Goal: Task Accomplishment & Management: Manage account settings

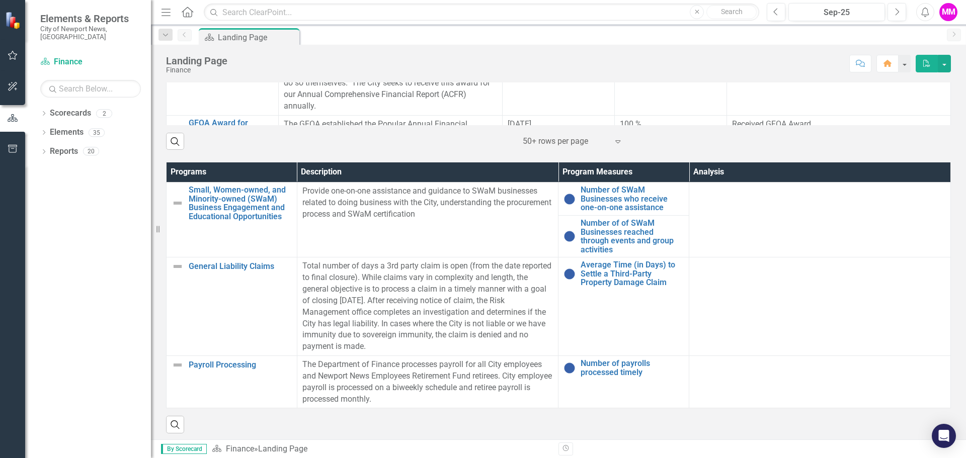
scroll to position [574, 0]
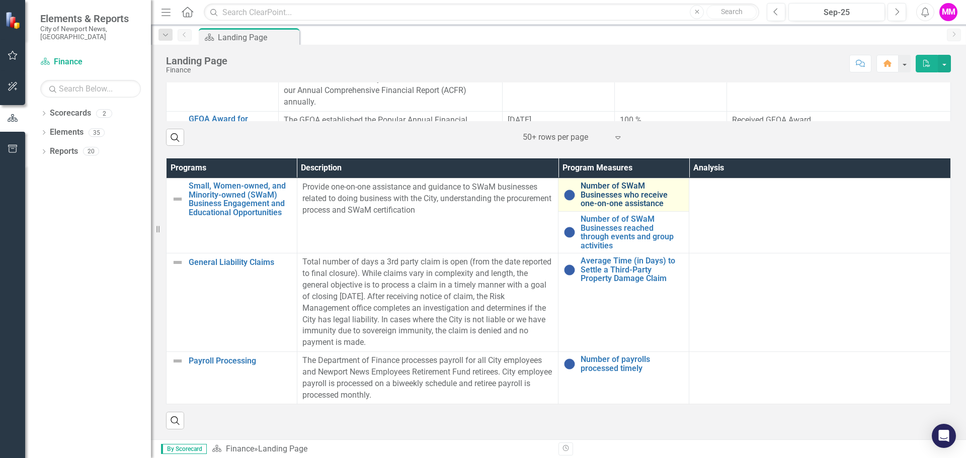
click at [613, 193] on link "Number of SWaM Businesses who receive one-on-one assistance" at bounding box center [631, 195] width 103 height 27
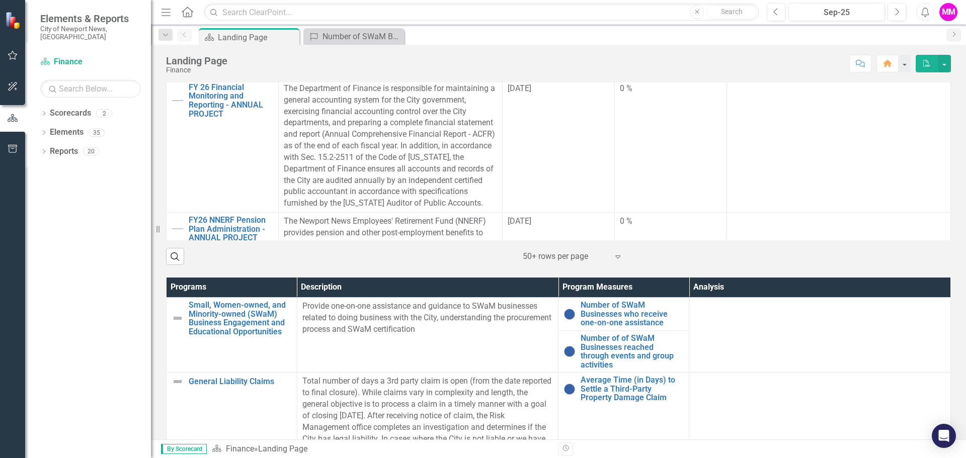
scroll to position [574, 0]
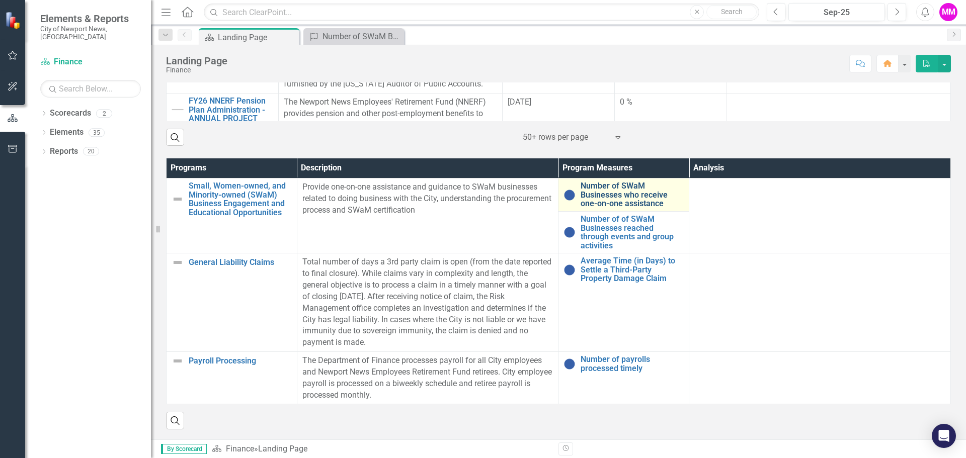
click at [596, 197] on link "Number of SWaM Businesses who receive one-on-one assistance" at bounding box center [631, 195] width 103 height 27
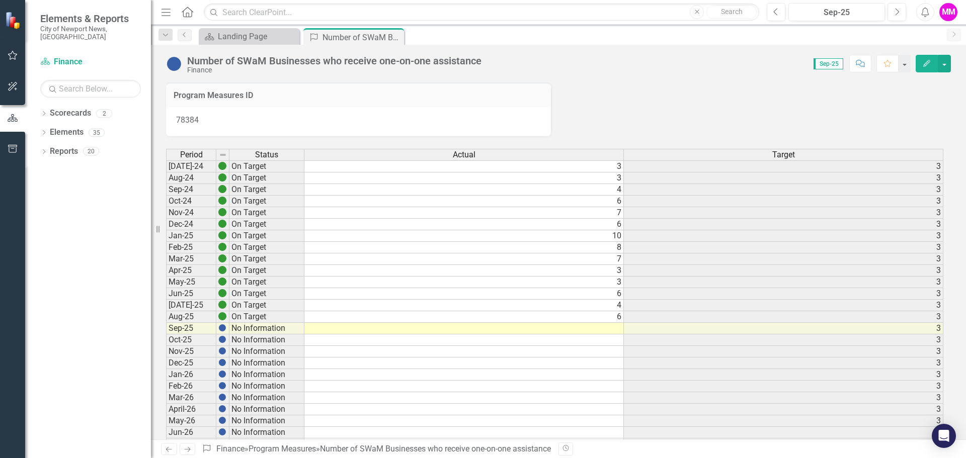
click at [927, 58] on button "Edit" at bounding box center [926, 64] width 22 height 18
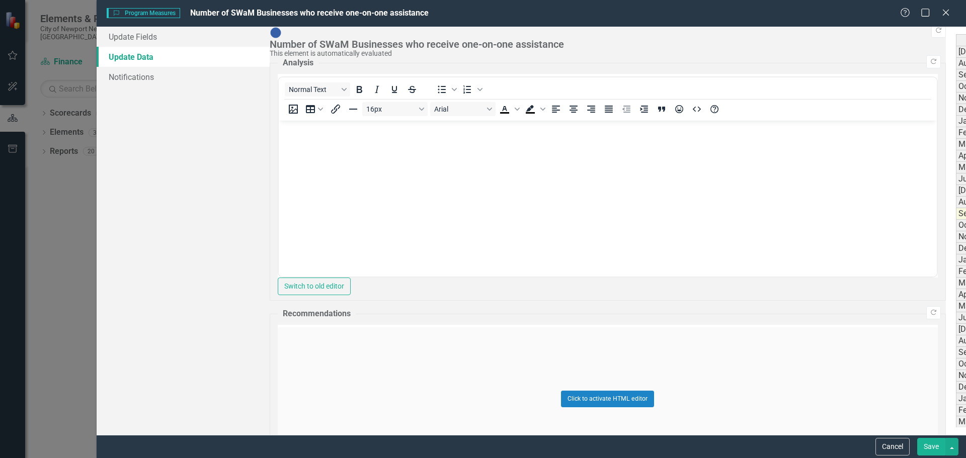
click at [946, 14] on icon "Close" at bounding box center [945, 13] width 13 height 10
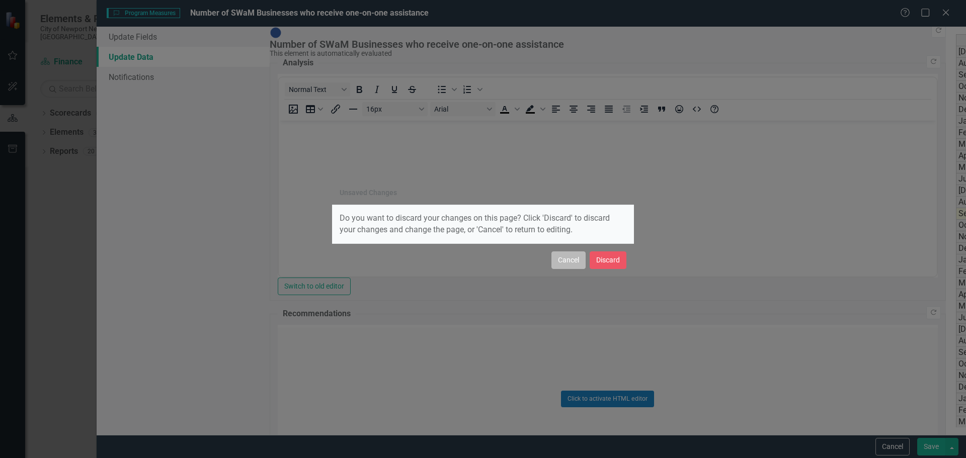
click at [563, 262] on button "Cancel" at bounding box center [568, 260] width 34 height 18
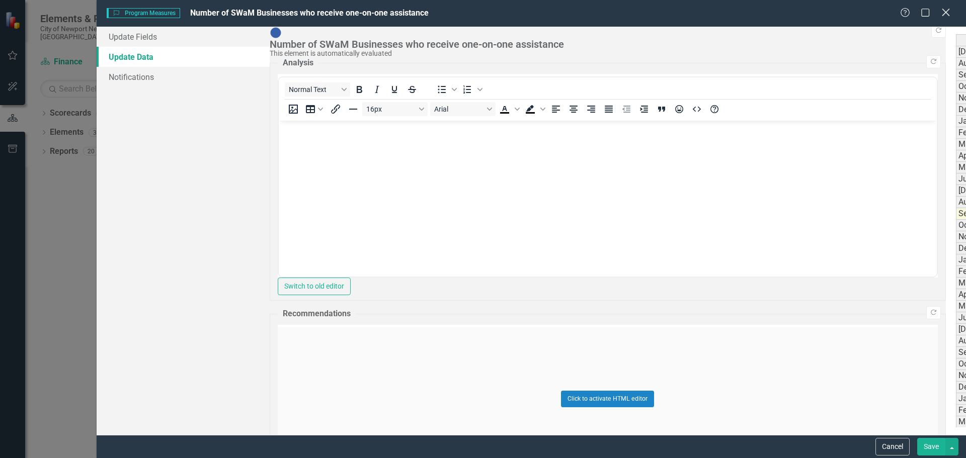
click at [947, 13] on icon "Close" at bounding box center [945, 13] width 13 height 10
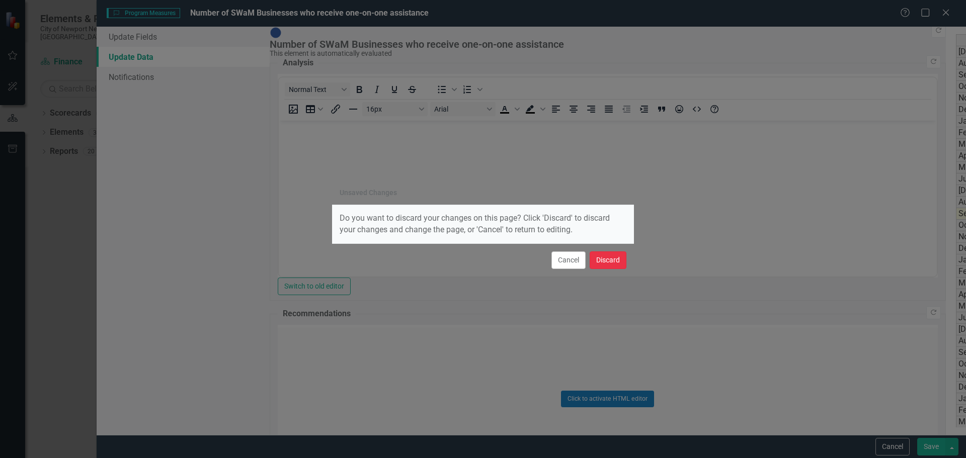
click at [615, 264] on button "Discard" at bounding box center [607, 260] width 37 height 18
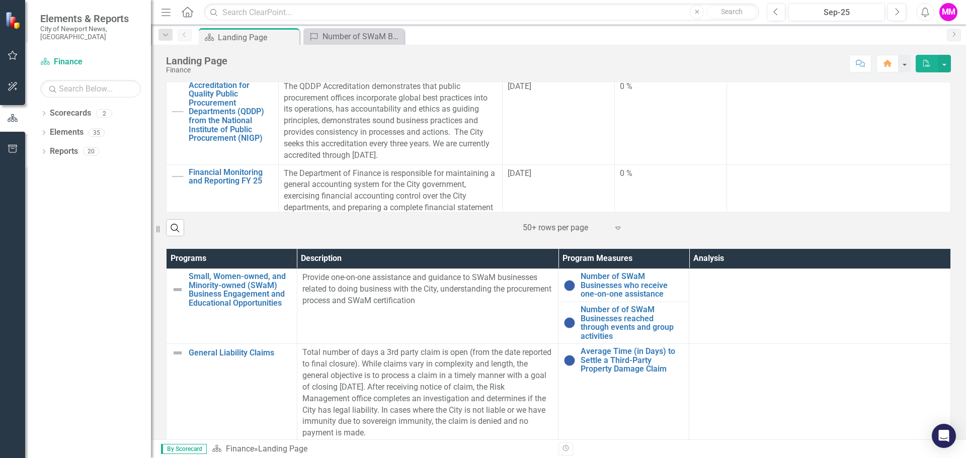
scroll to position [574, 0]
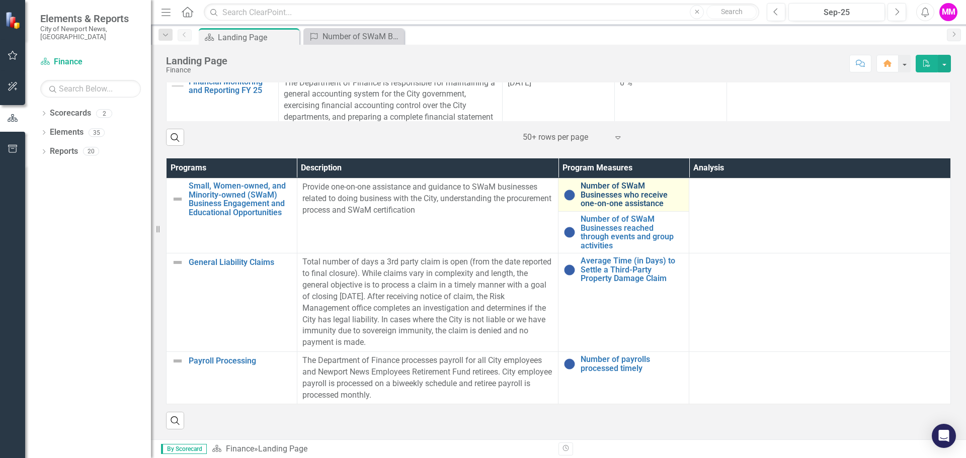
click at [610, 197] on link "Number of SWaM Businesses who receive one-on-one assistance" at bounding box center [631, 195] width 103 height 27
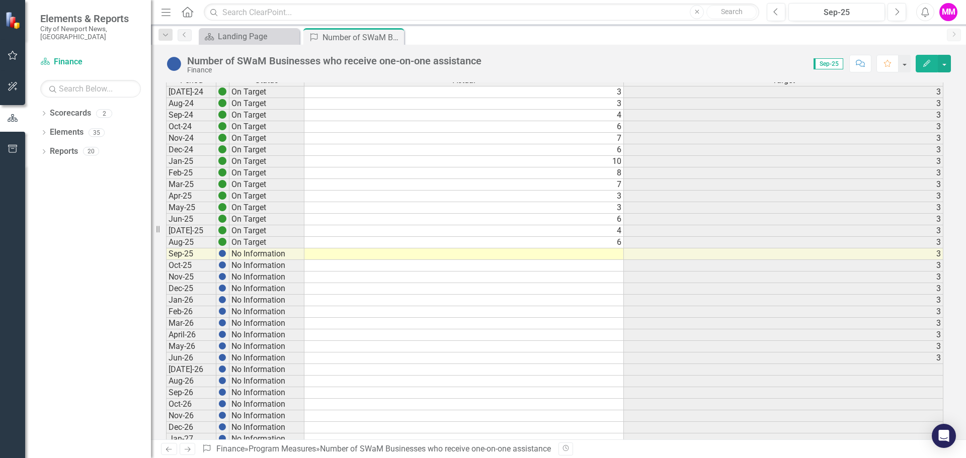
scroll to position [151, 0]
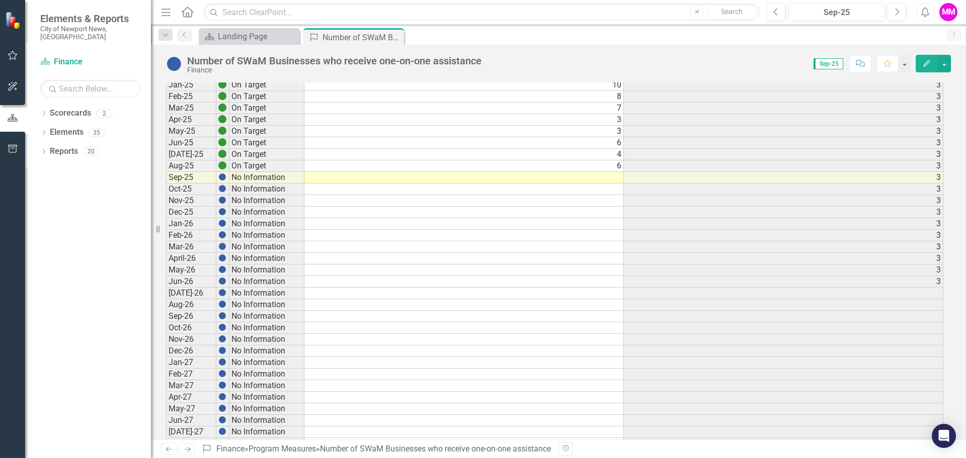
click at [922, 62] on icon "Edit" at bounding box center [926, 63] width 9 height 7
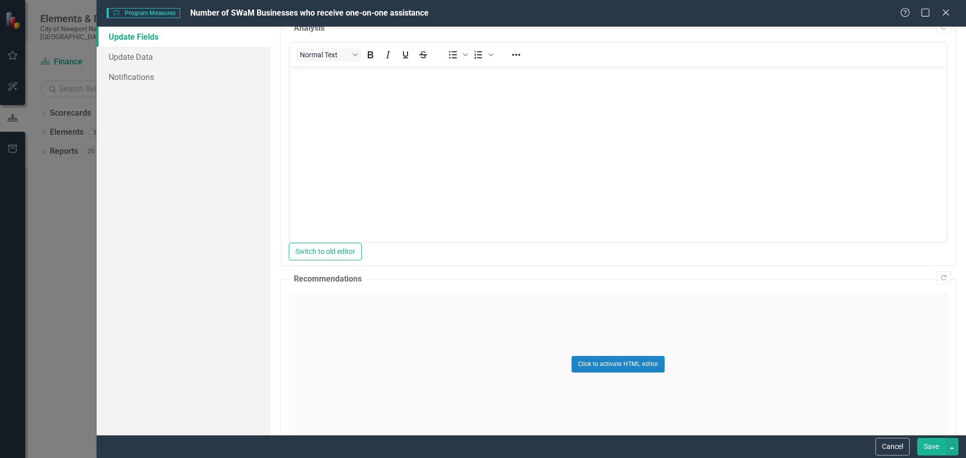
scroll to position [0, 0]
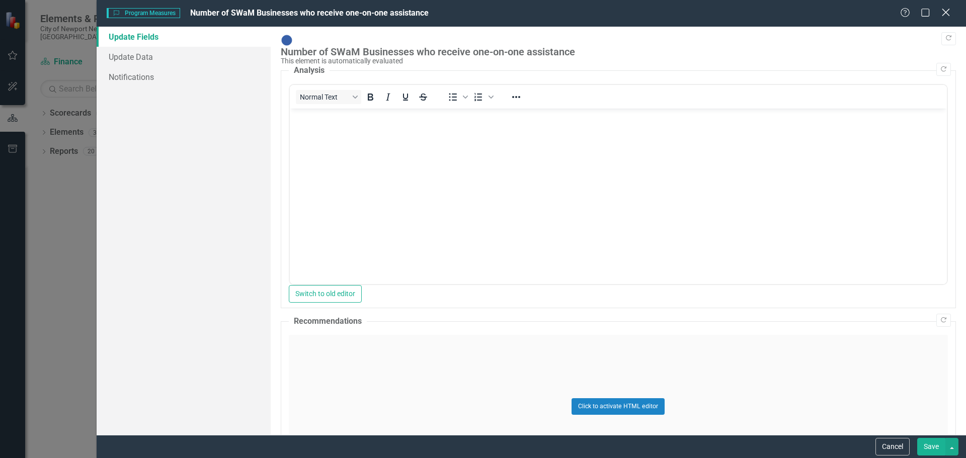
click at [944, 10] on icon at bounding box center [946, 13] width 8 height 8
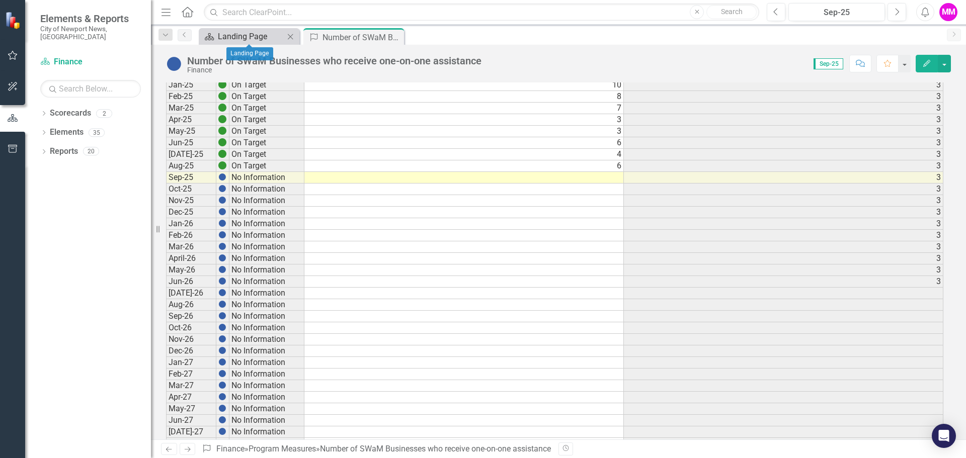
click at [246, 38] on div "Landing Page" at bounding box center [251, 36] width 66 height 13
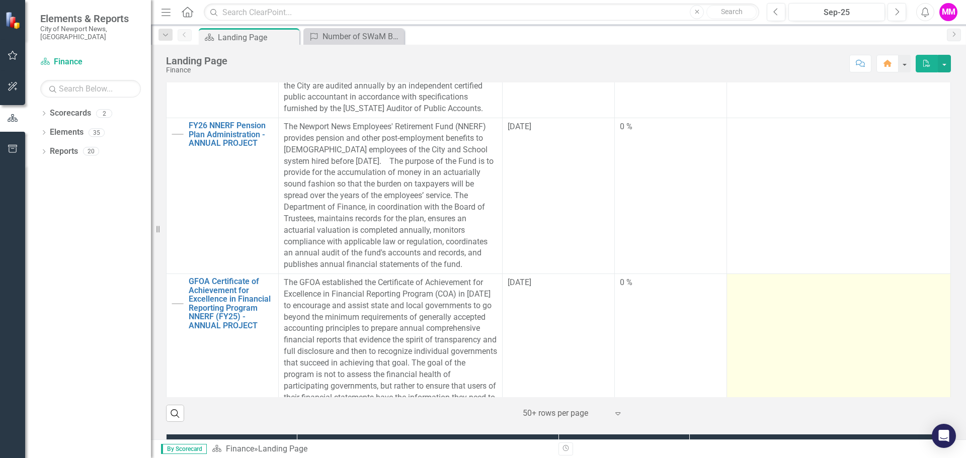
scroll to position [172, 0]
